Goal: Find specific page/section: Find specific page/section

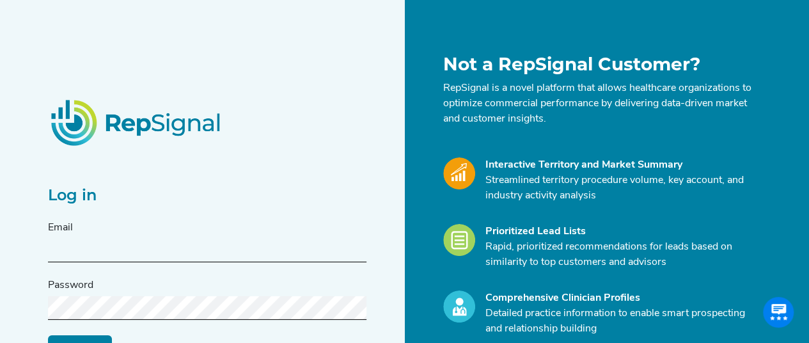
click at [146, 244] on input "text" at bounding box center [207, 251] width 319 height 24
type input "[PERSON_NAME][EMAIL_ADDRESS][PERSON_NAME][DOMAIN_NAME]"
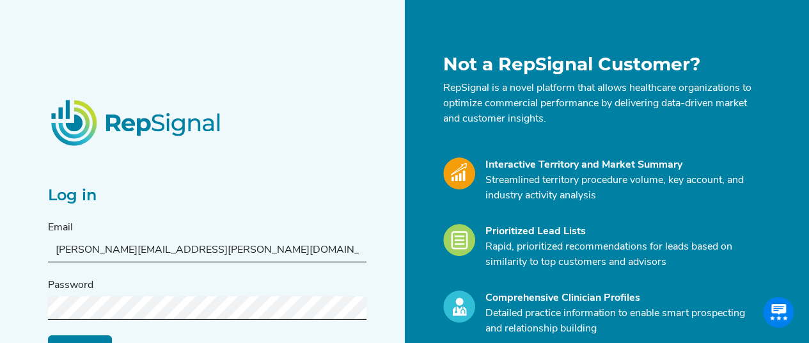
click at [48, 335] on input "Log in" at bounding box center [80, 347] width 64 height 24
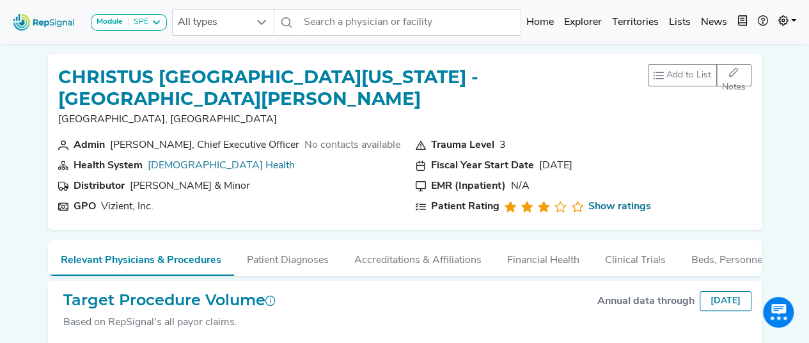
click at [42, 24] on img at bounding box center [44, 22] width 73 height 28
click at [49, 22] on img at bounding box center [44, 22] width 73 height 28
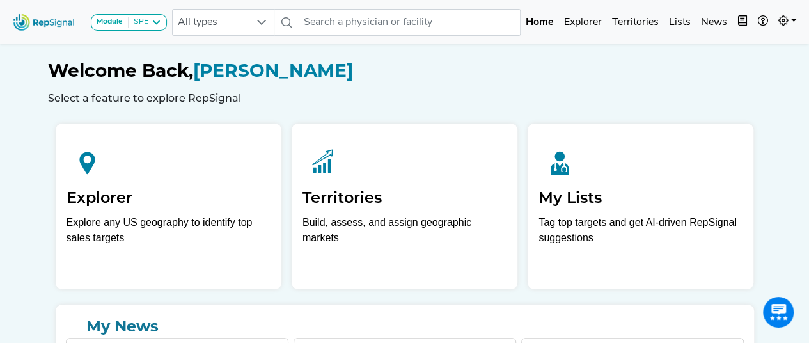
click at [137, 202] on h2 "Explorer" at bounding box center [169, 198] width 204 height 19
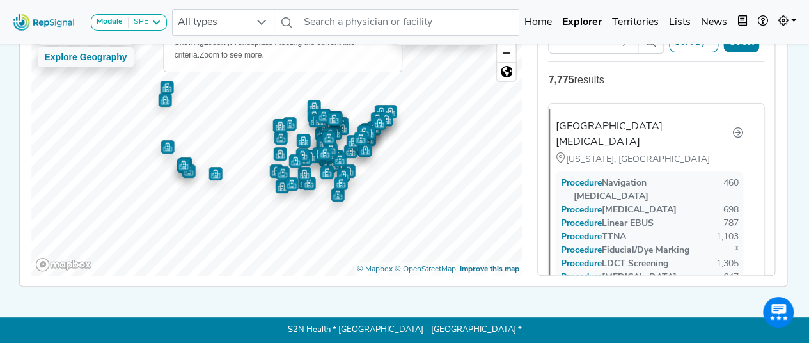
scroll to position [91, 0]
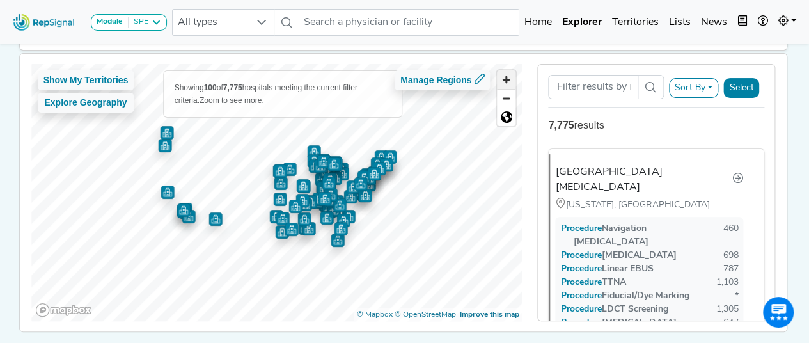
click at [512, 79] on span "Zoom in" at bounding box center [506, 79] width 19 height 19
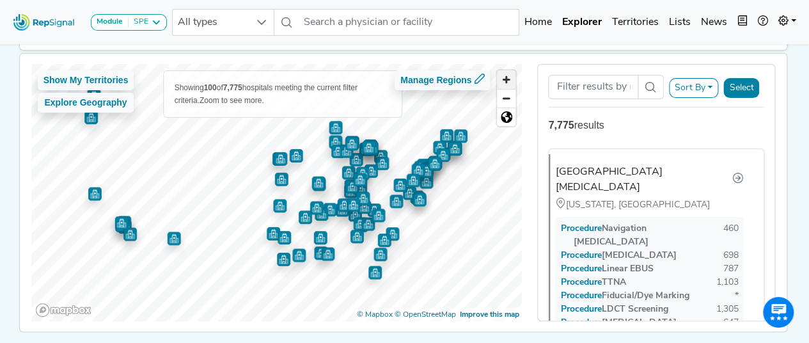
click at [512, 79] on span "Zoom in" at bounding box center [506, 79] width 19 height 19
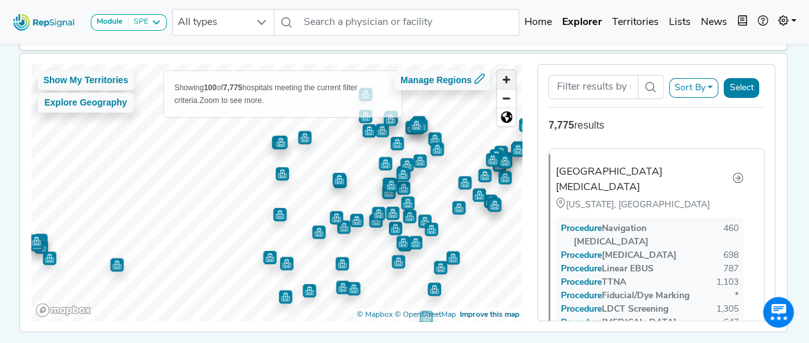
click at [512, 79] on span "Zoom in" at bounding box center [506, 79] width 19 height 19
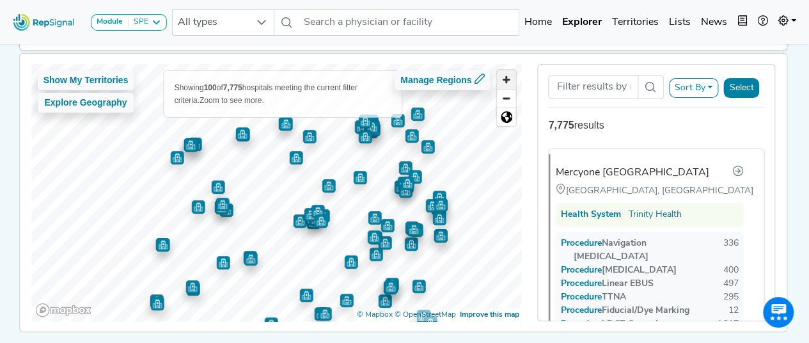
click at [510, 77] on span "Zoom in" at bounding box center [506, 79] width 19 height 19
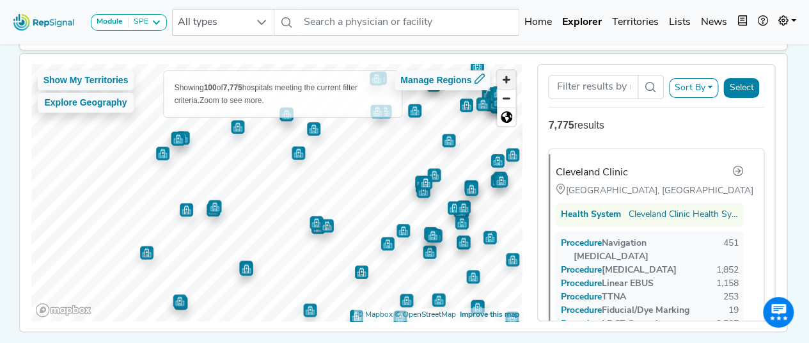
click at [510, 77] on span "Zoom in" at bounding box center [506, 79] width 19 height 19
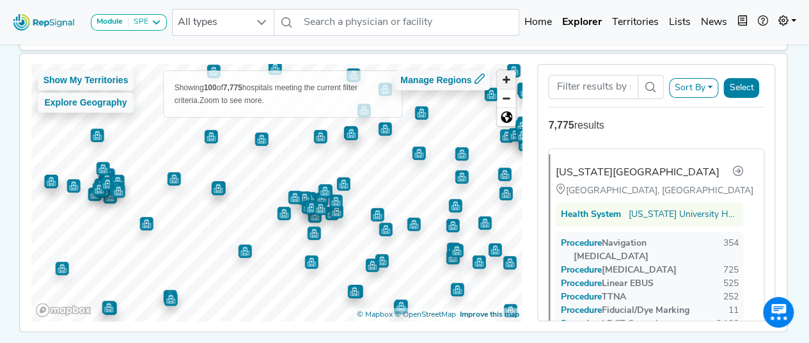
click at [511, 81] on span "Zoom in" at bounding box center [506, 79] width 19 height 19
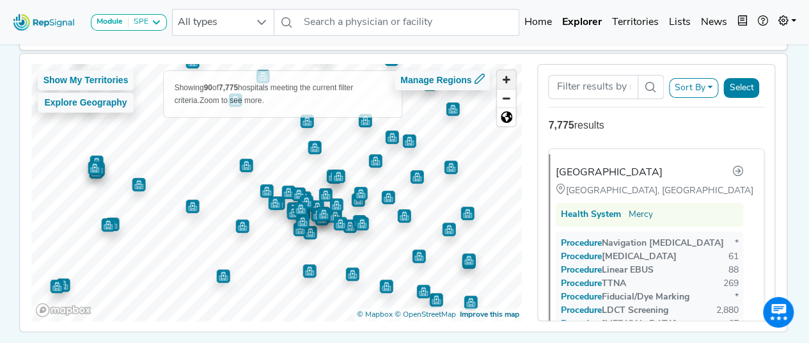
click at [505, 77] on span "Zoom in" at bounding box center [506, 79] width 19 height 19
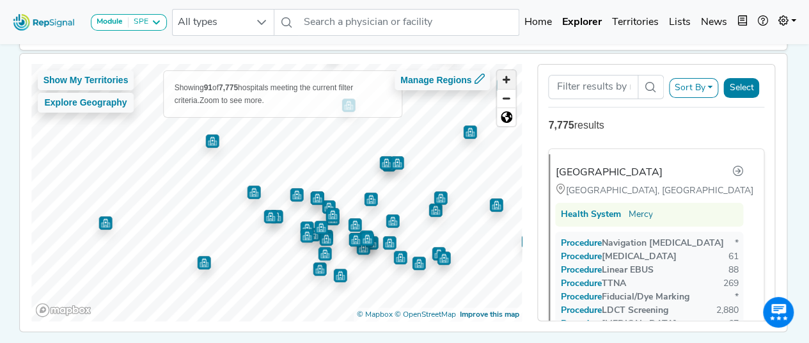
click at [505, 77] on span "Zoom in" at bounding box center [506, 79] width 19 height 19
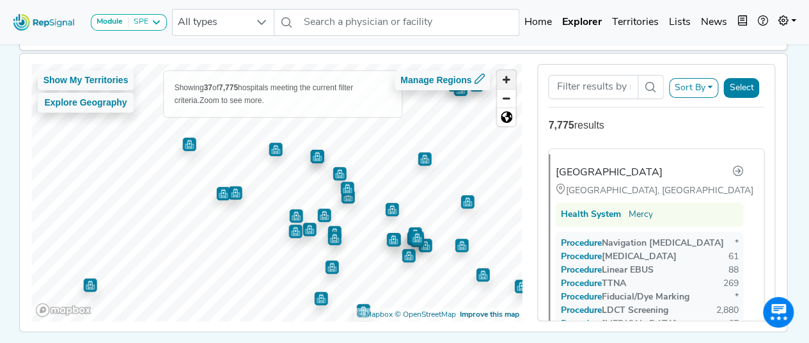
click at [508, 75] on span "Zoom in" at bounding box center [506, 79] width 19 height 19
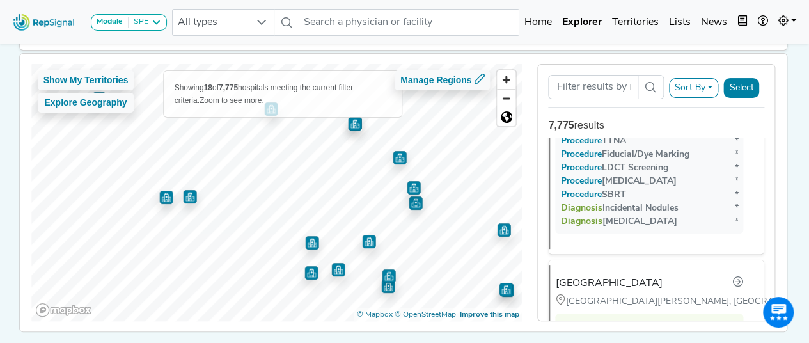
scroll to position [4335, 0]
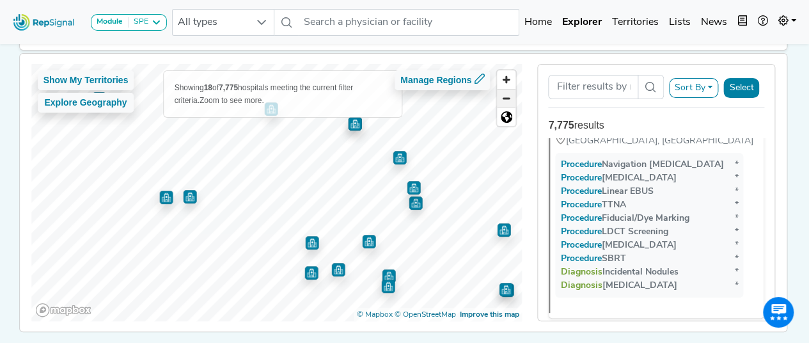
click at [503, 101] on span "Zoom out" at bounding box center [506, 99] width 19 height 18
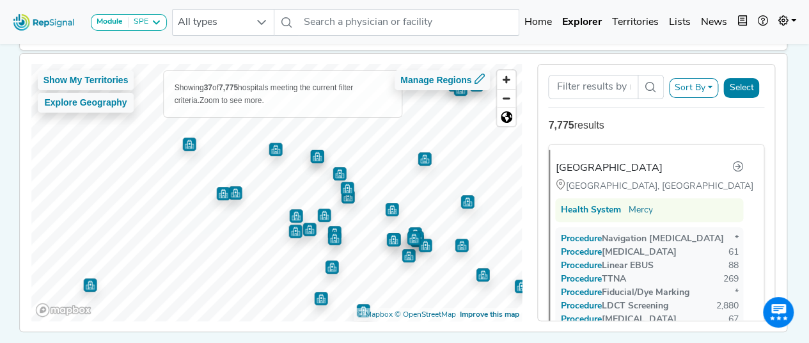
scroll to position [0, 0]
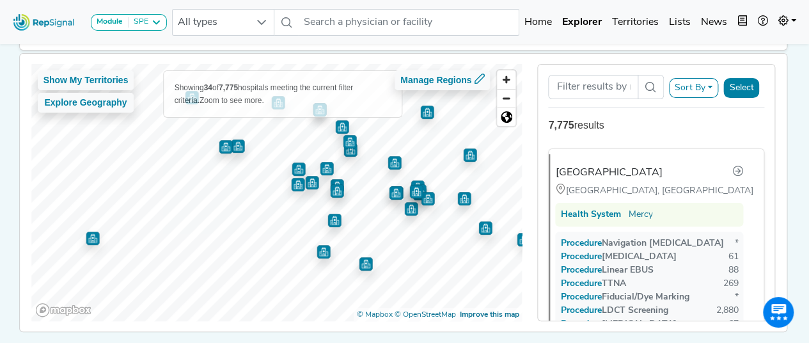
click at [363, 259] on img "Map marker" at bounding box center [365, 261] width 17 height 17
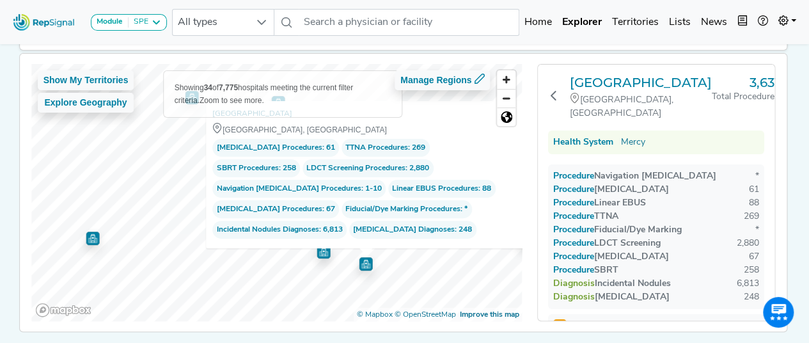
click at [323, 248] on img "Map marker" at bounding box center [323, 251] width 13 height 13
